Goal: Task Accomplishment & Management: Complete application form

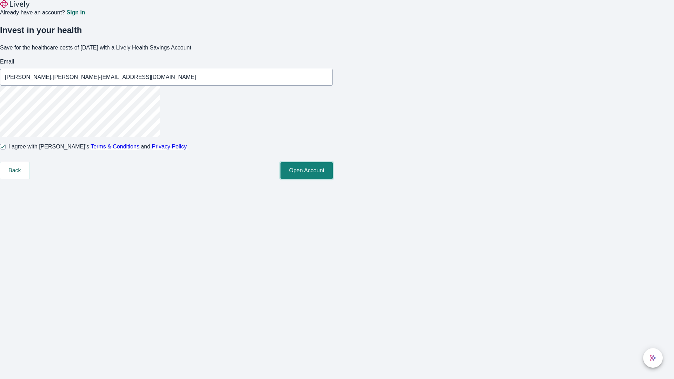
click at [333, 179] on button "Open Account" at bounding box center [306, 170] width 52 height 17
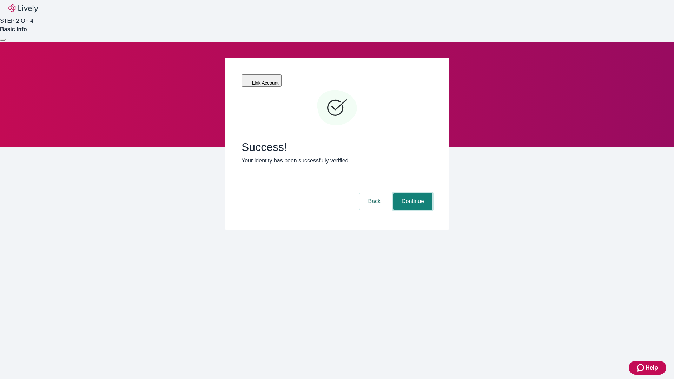
click at [412, 193] on button "Continue" at bounding box center [412, 201] width 39 height 17
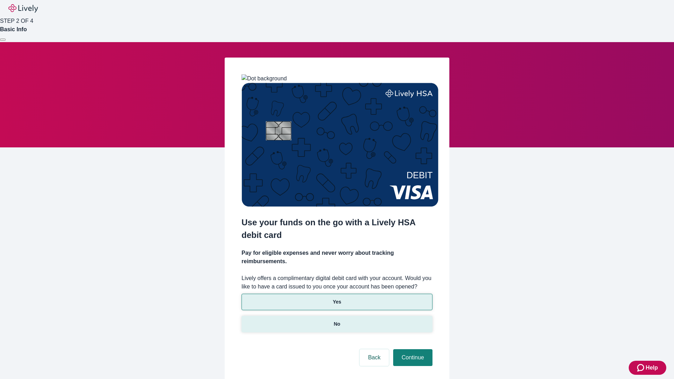
click at [336, 320] on p "No" at bounding box center [337, 323] width 7 height 7
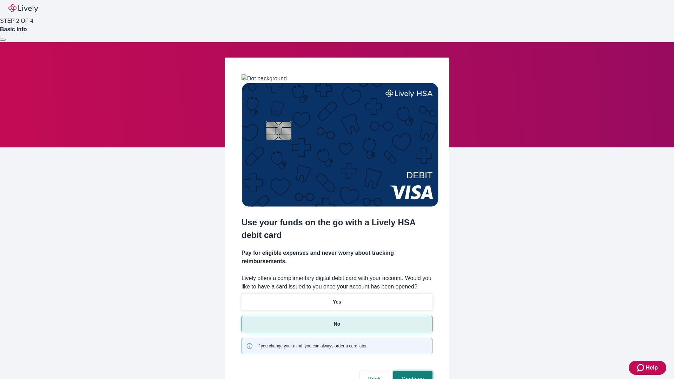
click at [412, 371] on button "Continue" at bounding box center [412, 379] width 39 height 17
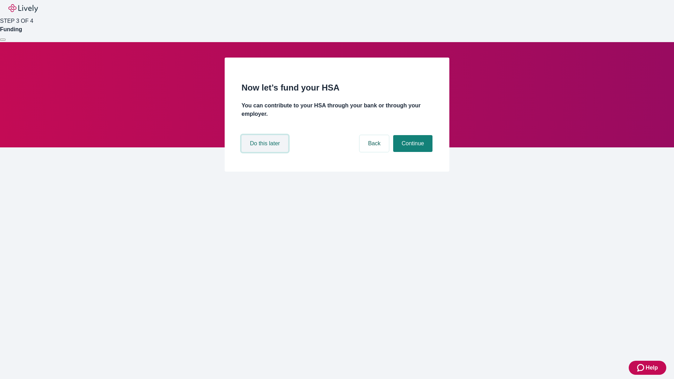
click at [266, 152] on button "Do this later" at bounding box center [264, 143] width 47 height 17
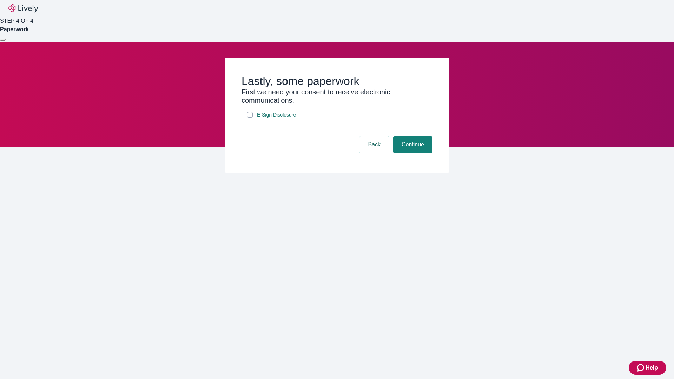
click at [250, 118] on input "E-Sign Disclosure" at bounding box center [250, 115] width 6 height 6
checkbox input "true"
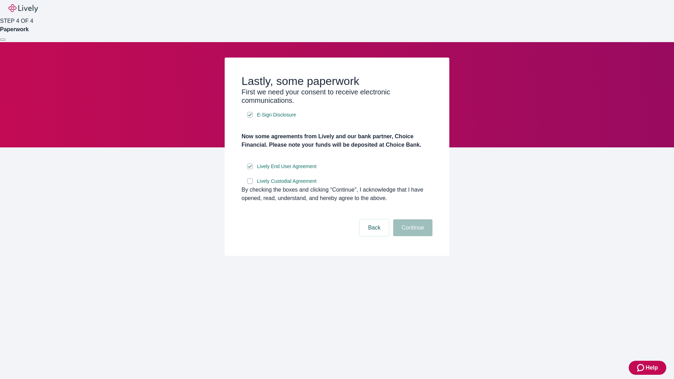
click at [250, 184] on input "Lively Custodial Agreement" at bounding box center [250, 181] width 6 height 6
checkbox input "true"
click at [412, 236] on button "Continue" at bounding box center [412, 227] width 39 height 17
